Goal: Go to known website: Access a specific website the user already knows

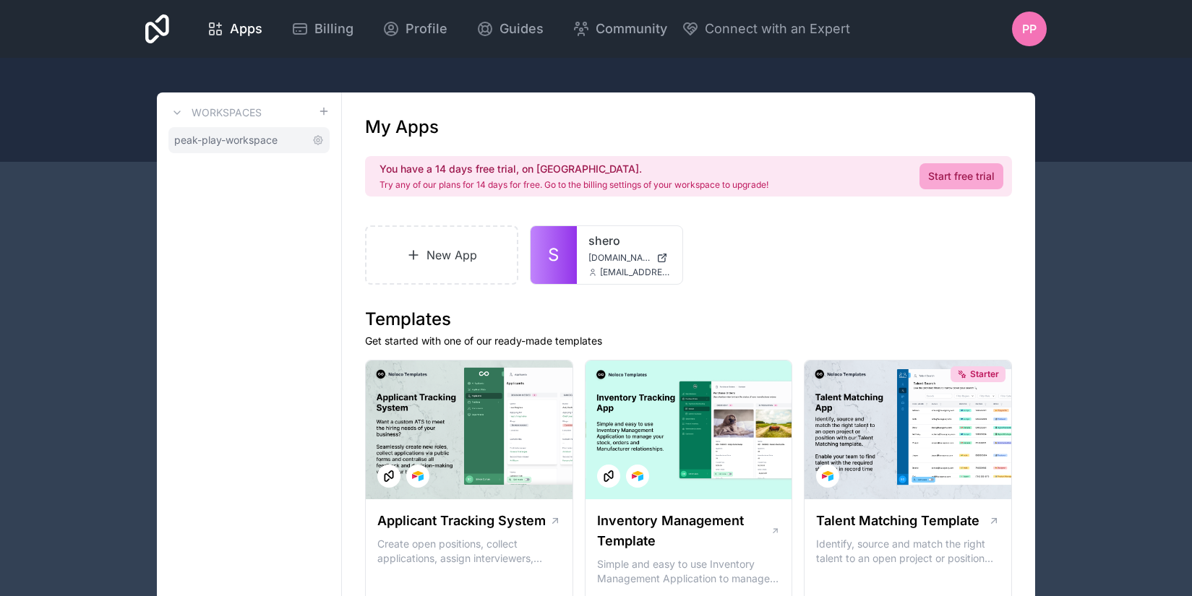
click at [233, 140] on span "peak-play-workspace" at bounding box center [225, 140] width 103 height 14
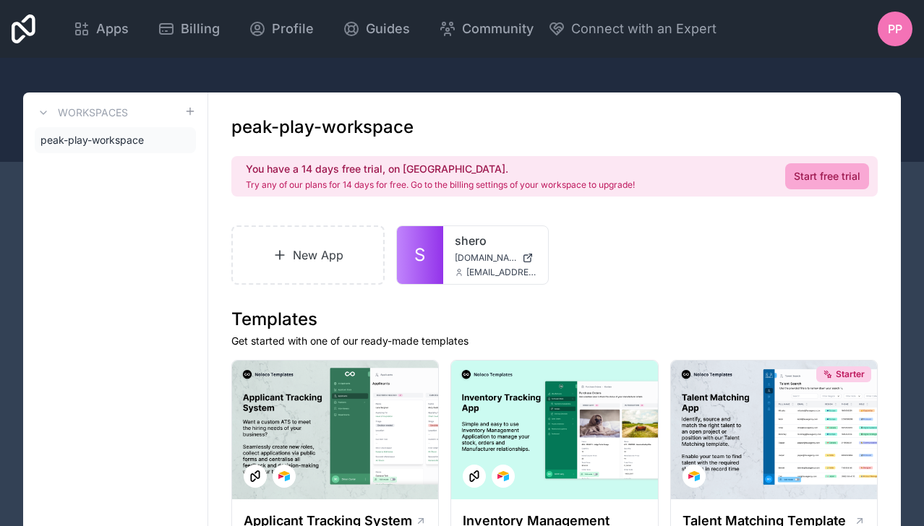
click at [472, 251] on div "shero shero.noloco.co info@peakplay.com.au" at bounding box center [496, 255] width 106 height 58
click at [474, 243] on link "shero" at bounding box center [496, 240] width 82 height 17
